Goal: Check status: Check status

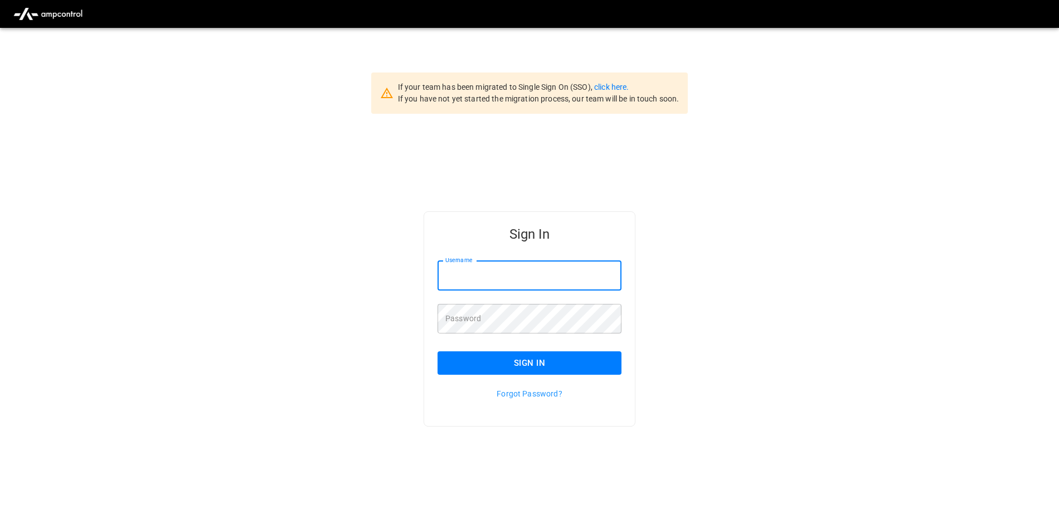
click at [542, 277] on input "Username" at bounding box center [529, 276] width 184 height 30
type input "**********"
click at [523, 353] on div "Sign In" at bounding box center [522, 353] width 197 height 41
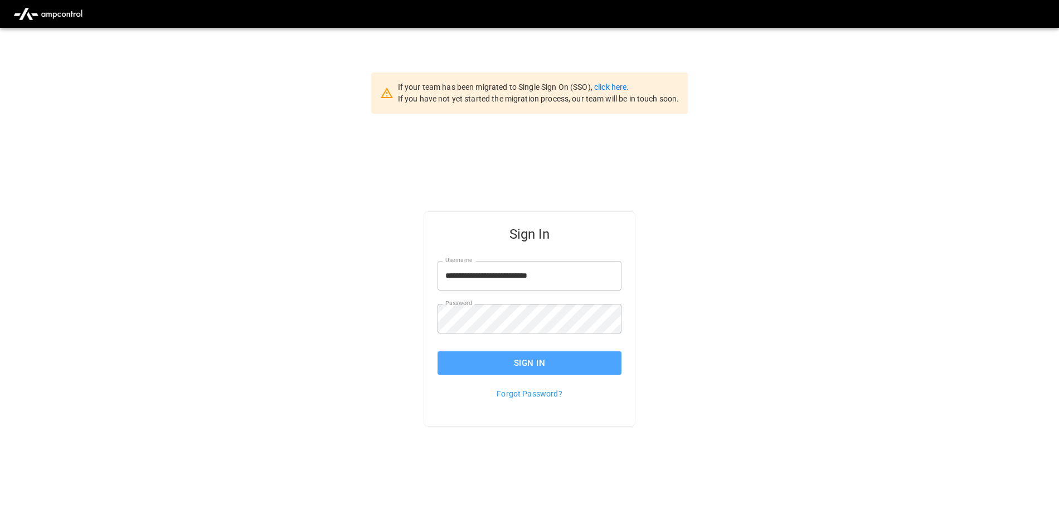
click at [523, 354] on button "Sign In" at bounding box center [529, 362] width 184 height 23
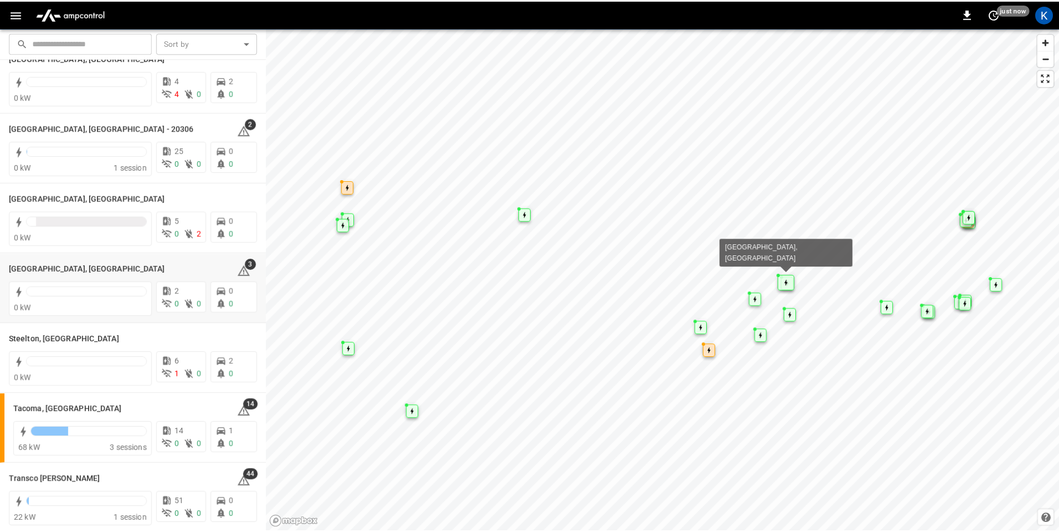
scroll to position [1282, 0]
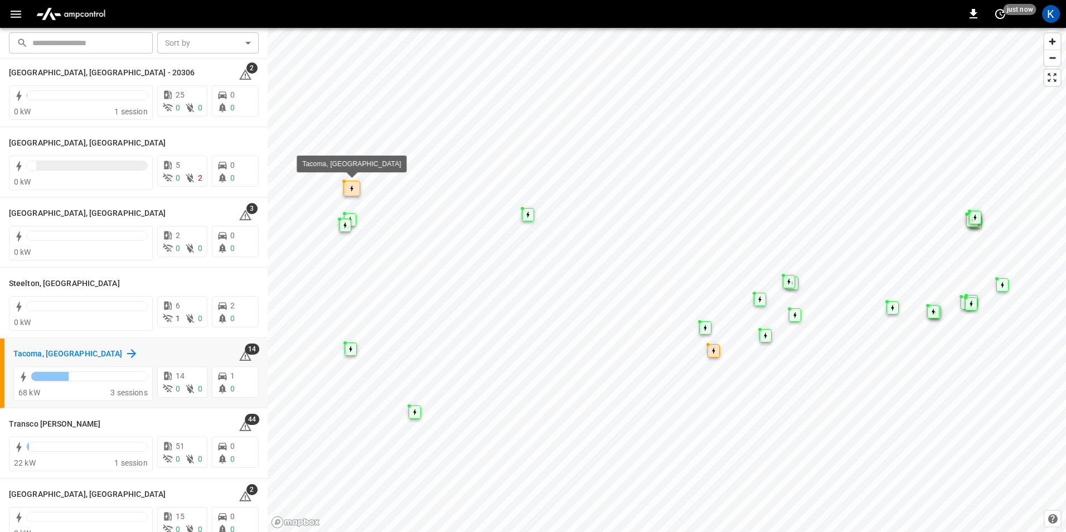
click at [125, 351] on icon at bounding box center [131, 353] width 13 height 13
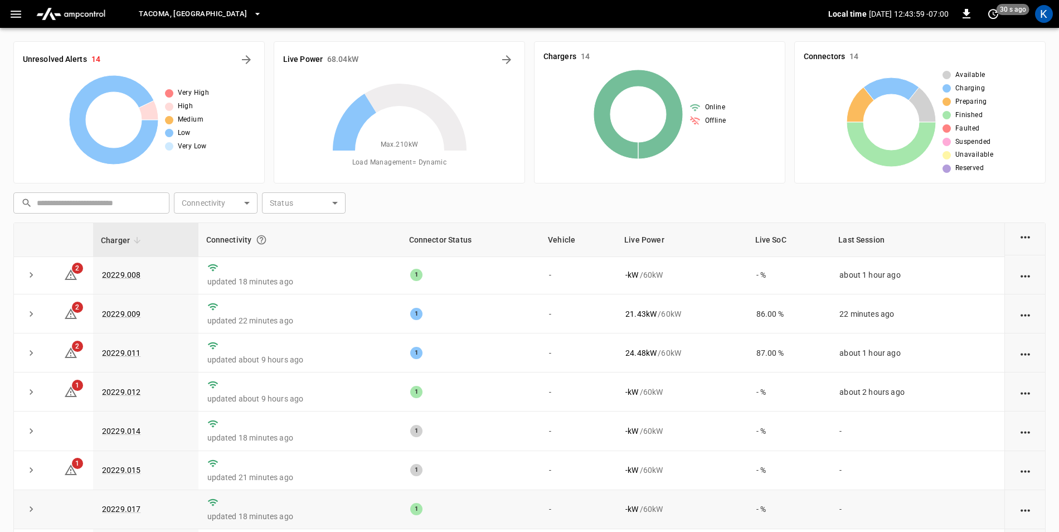
scroll to position [217, 0]
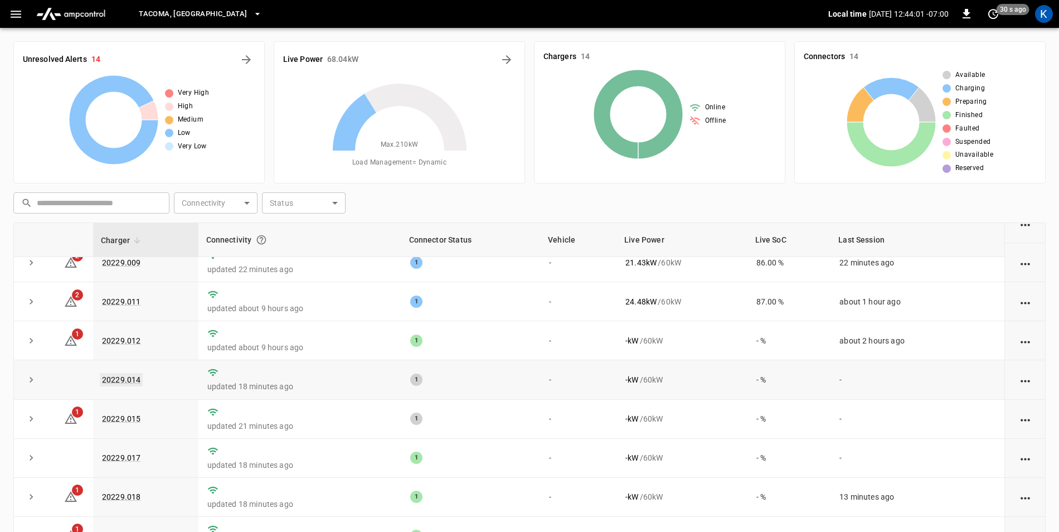
click at [127, 375] on link "20229.014" at bounding box center [121, 379] width 43 height 13
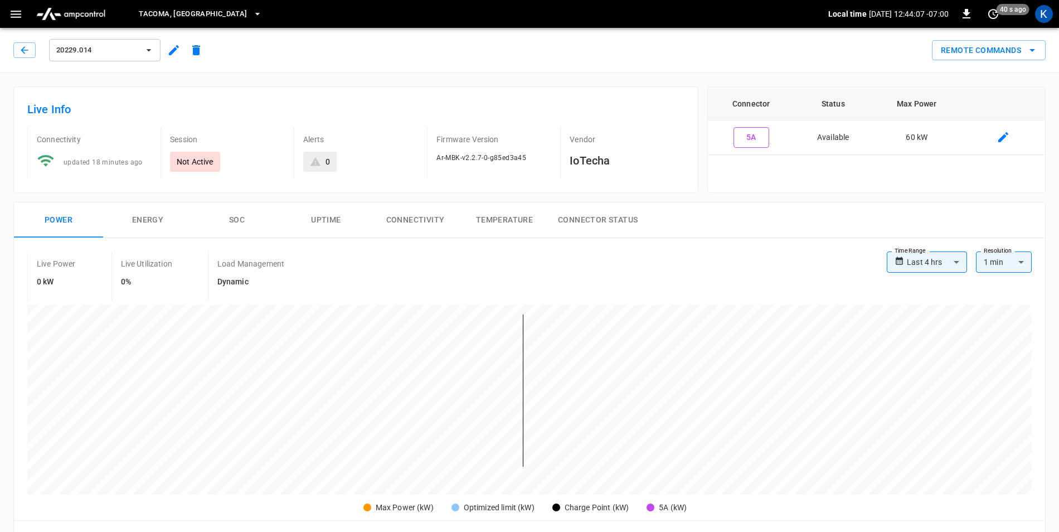
click at [586, 220] on button "Connector Status" at bounding box center [598, 220] width 98 height 36
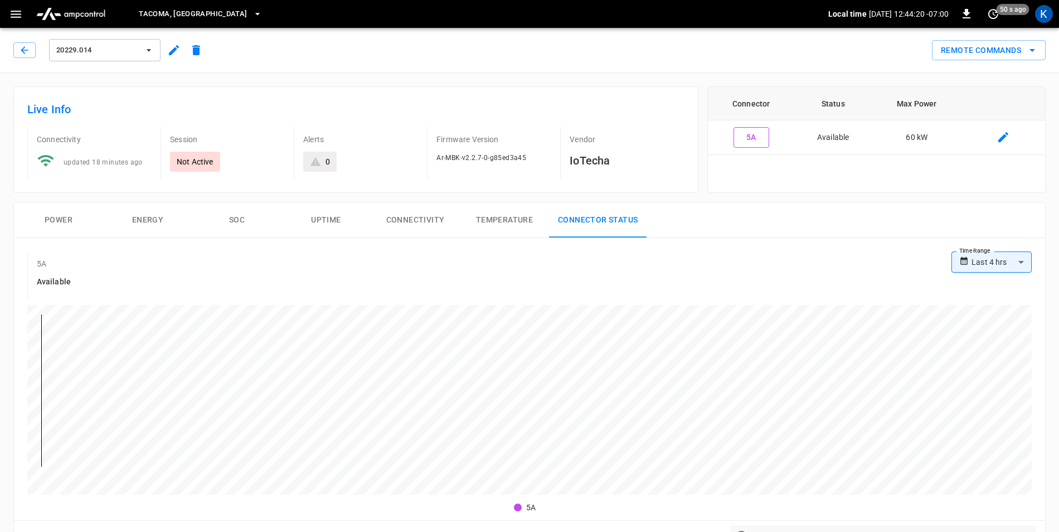
click at [73, 219] on button "Power" at bounding box center [58, 220] width 89 height 36
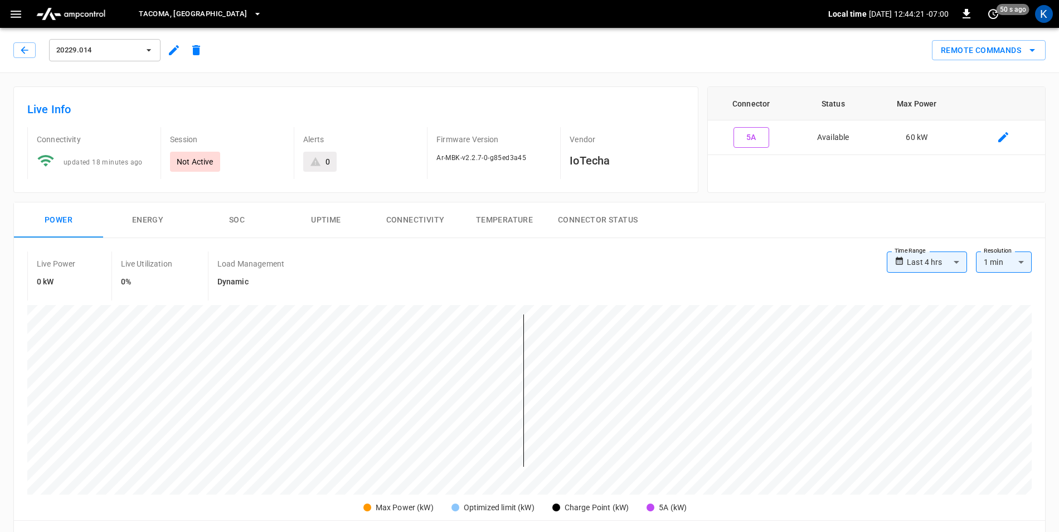
click at [228, 226] on button "SOC" at bounding box center [236, 220] width 89 height 36
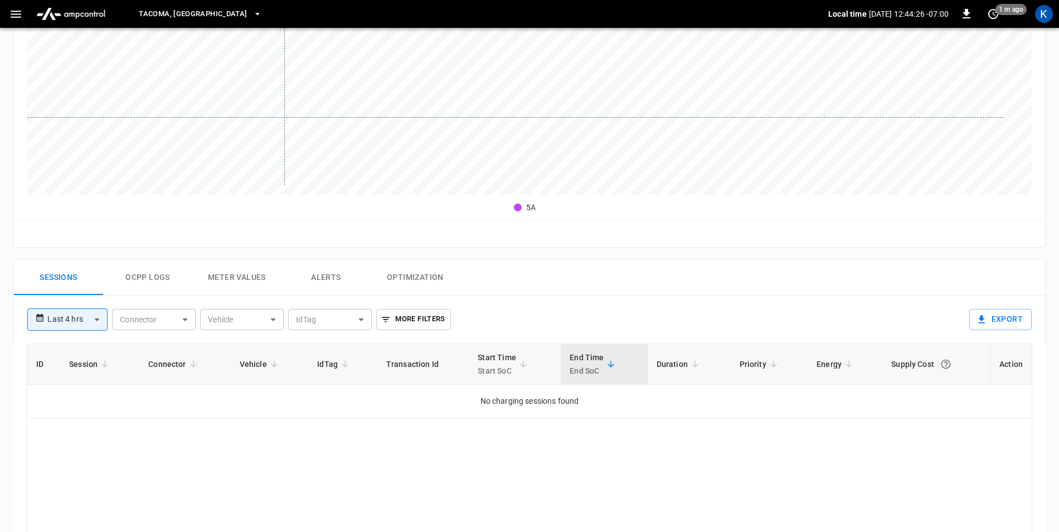
scroll to position [334, 0]
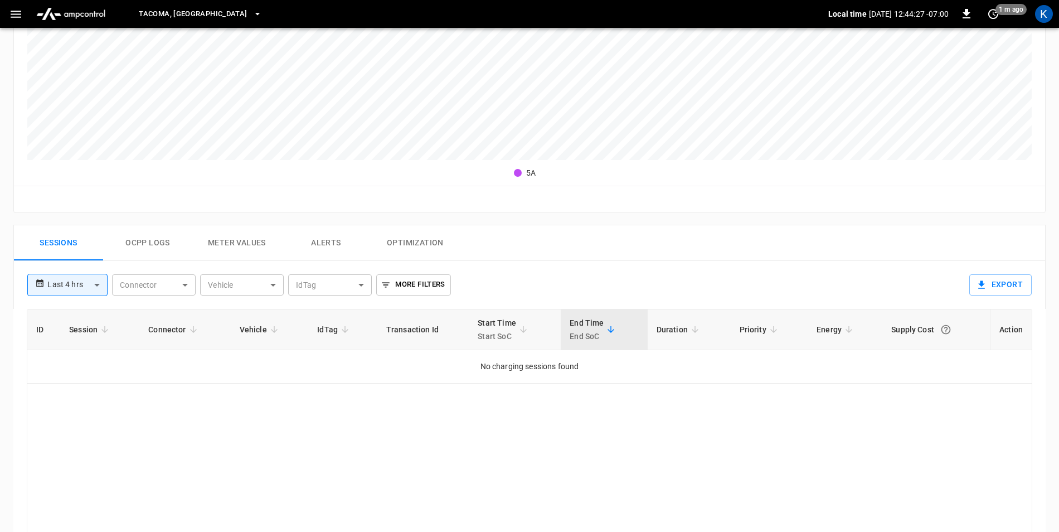
click at [155, 248] on button "Ocpp logs" at bounding box center [147, 243] width 89 height 36
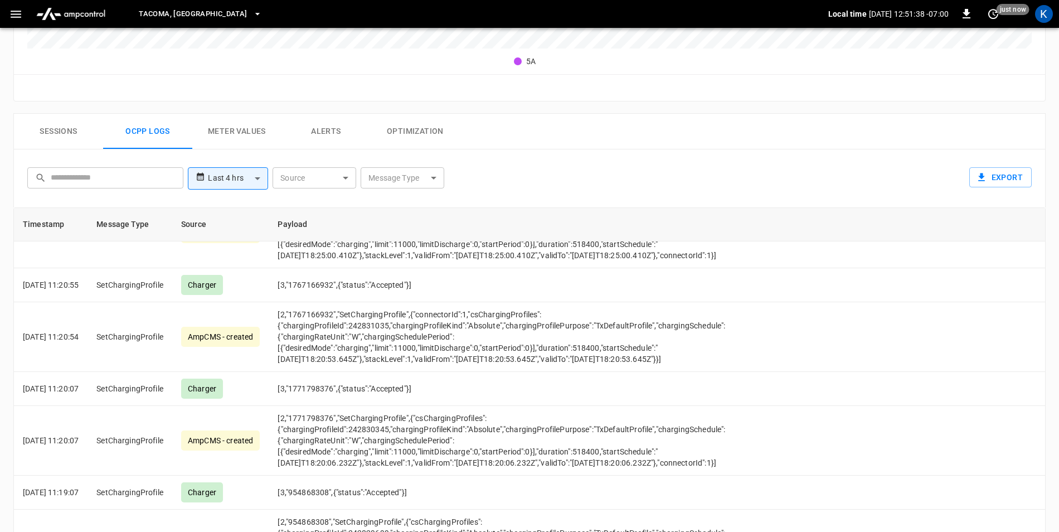
scroll to position [4890, 0]
click at [43, 133] on button "Sessions" at bounding box center [58, 132] width 89 height 36
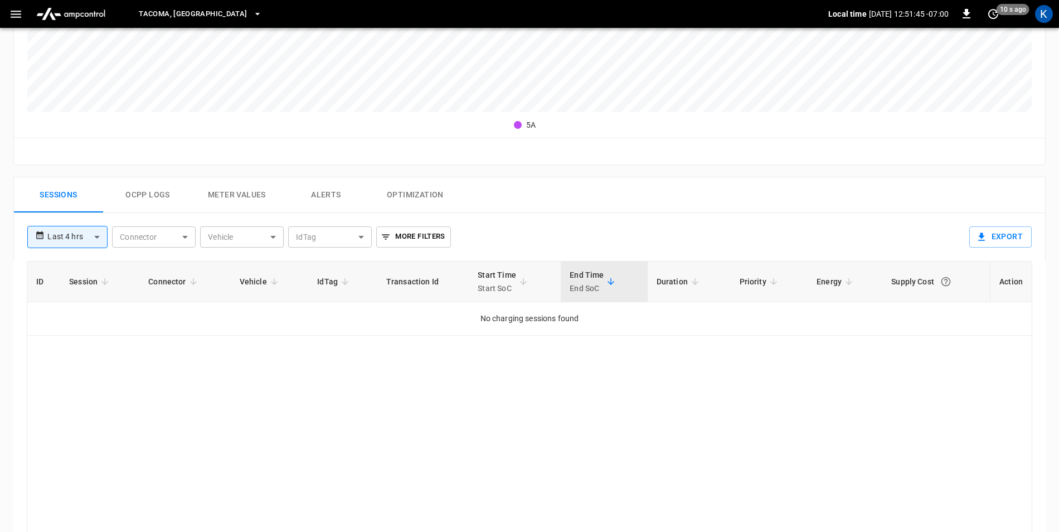
scroll to position [279, 0]
